Goal: Navigation & Orientation: Find specific page/section

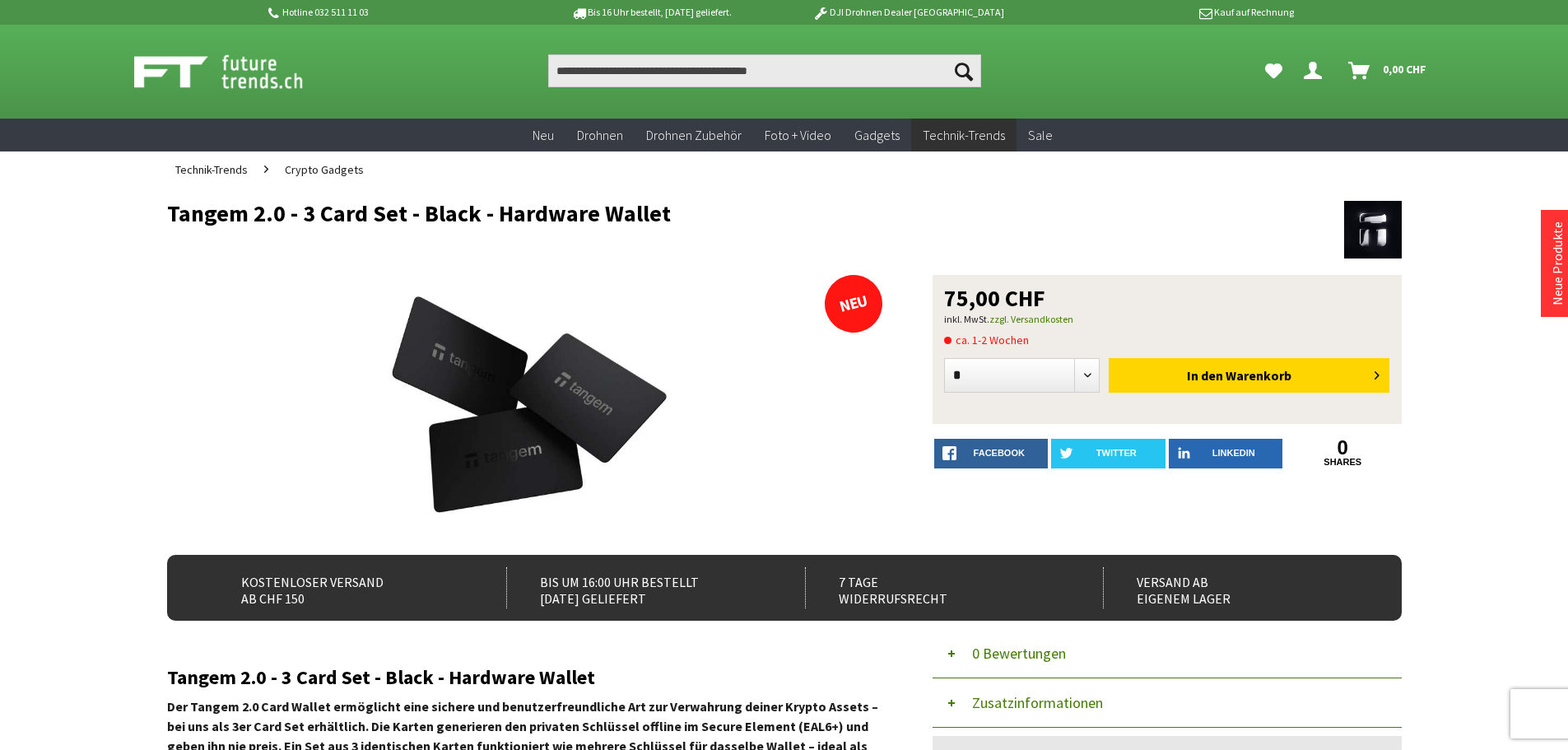
click at [243, 73] on img at bounding box center [236, 72] width 205 height 41
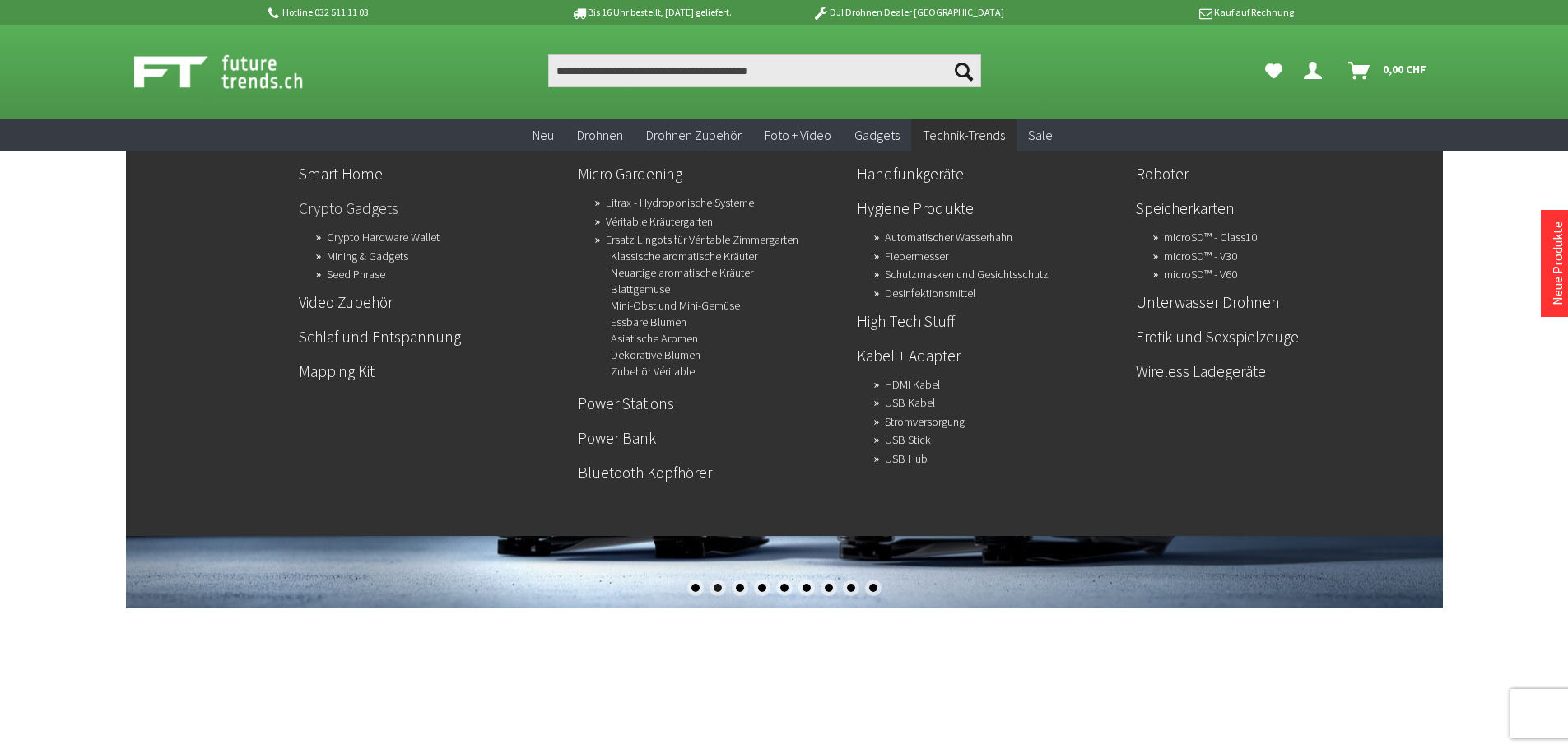
click at [330, 213] on link "Crypto Gadgets" at bounding box center [432, 208] width 266 height 28
